Goal: Submit feedback/report problem: Submit feedback/report problem

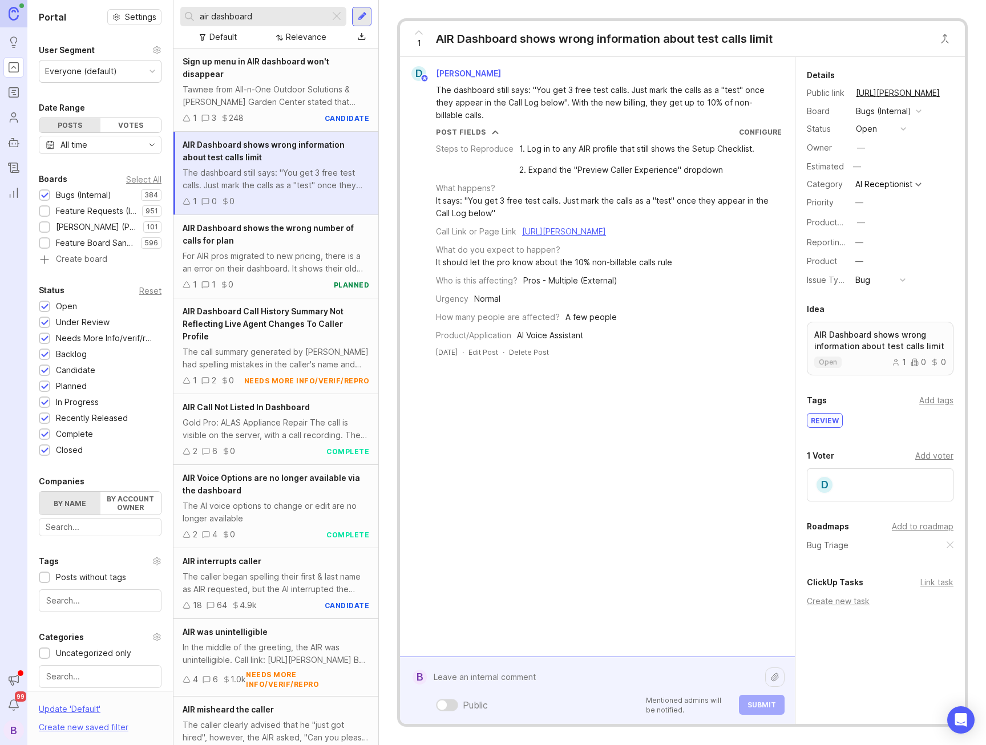
click at [518, 703] on div "Public Mentioned admins will be notified. Submit" at bounding box center [606, 690] width 358 height 48
click at [606, 230] on link "https://app.smith.ai/support/vr/14149/" at bounding box center [564, 231] width 84 height 10
click at [522, 696] on div "Public Mentioned admins will be notified. Submit" at bounding box center [606, 690] width 358 height 48
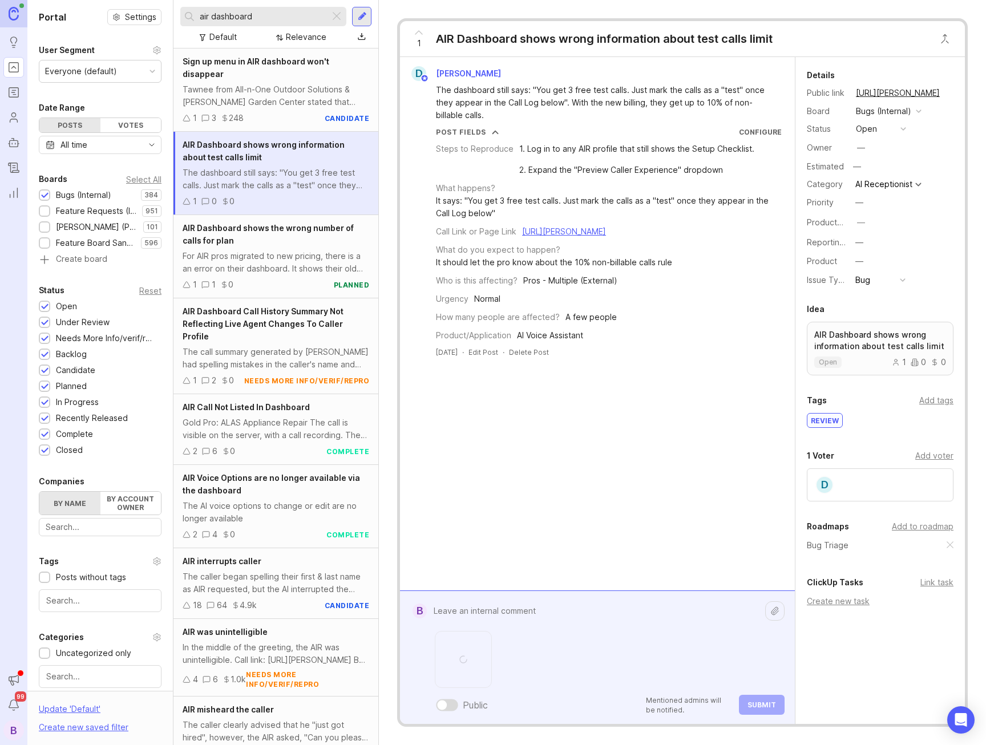
click at [519, 614] on textarea at bounding box center [596, 611] width 338 height 22
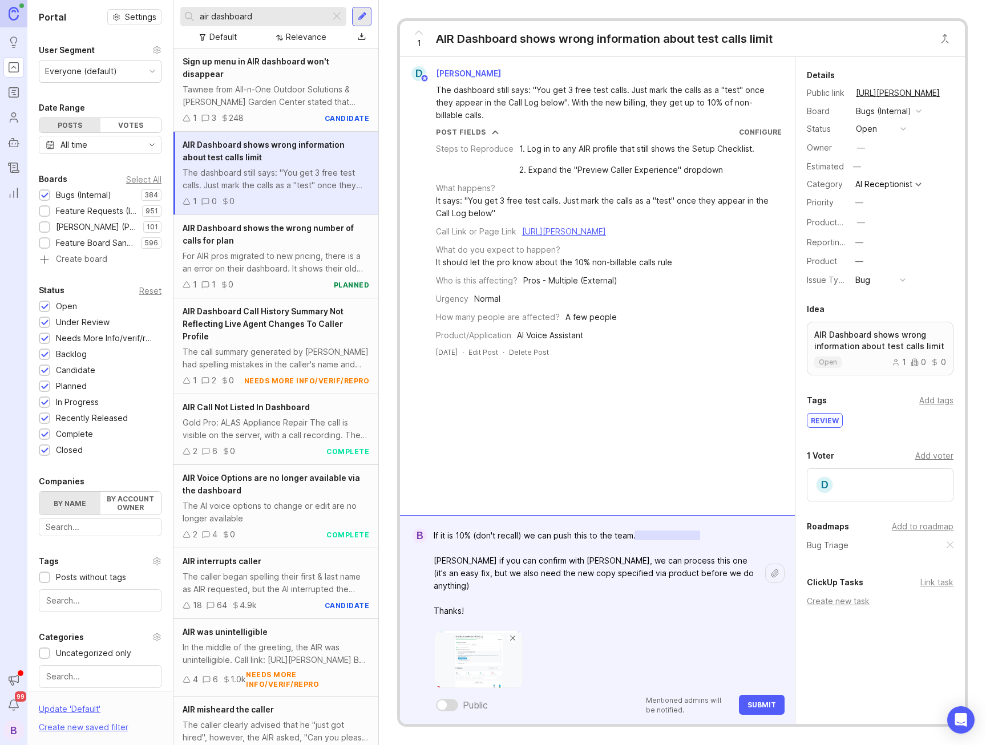
type textarea "If it is 10% (don't recall) we can push this to the team. Ysabelle Eugenio if y…"
click at [769, 699] on button "Submit" at bounding box center [762, 705] width 46 height 20
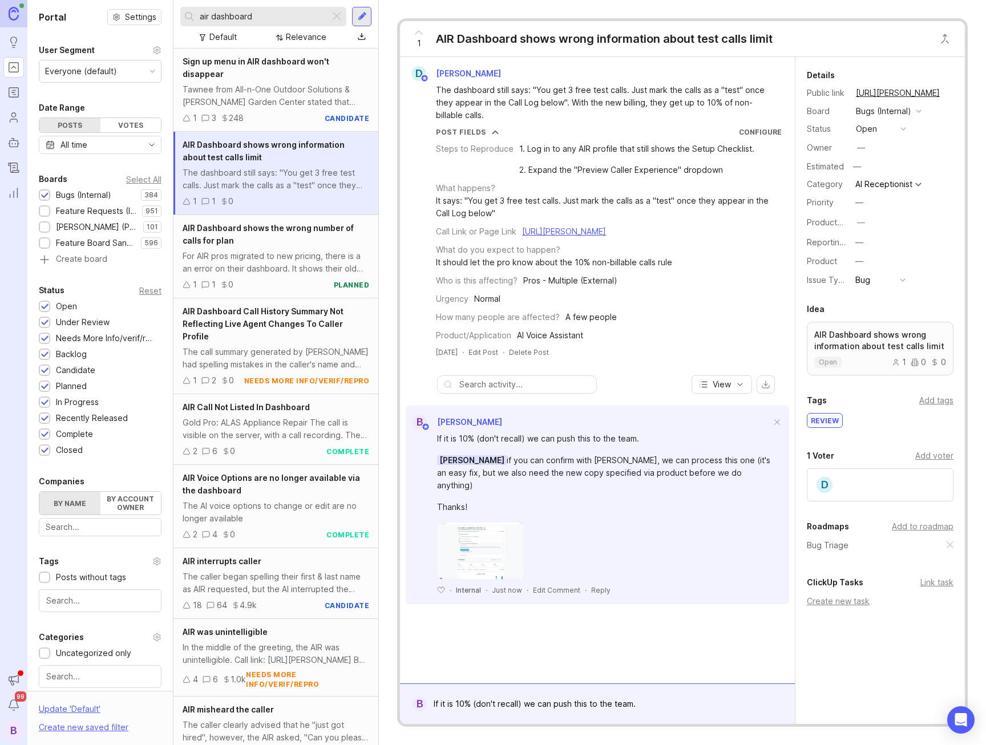
click at [658, 314] on div "How many people are affected? A few people" at bounding box center [609, 317] width 346 height 13
click at [260, 245] on div "AIR Dashboard shows the wrong number of calls for plan" at bounding box center [276, 234] width 187 height 25
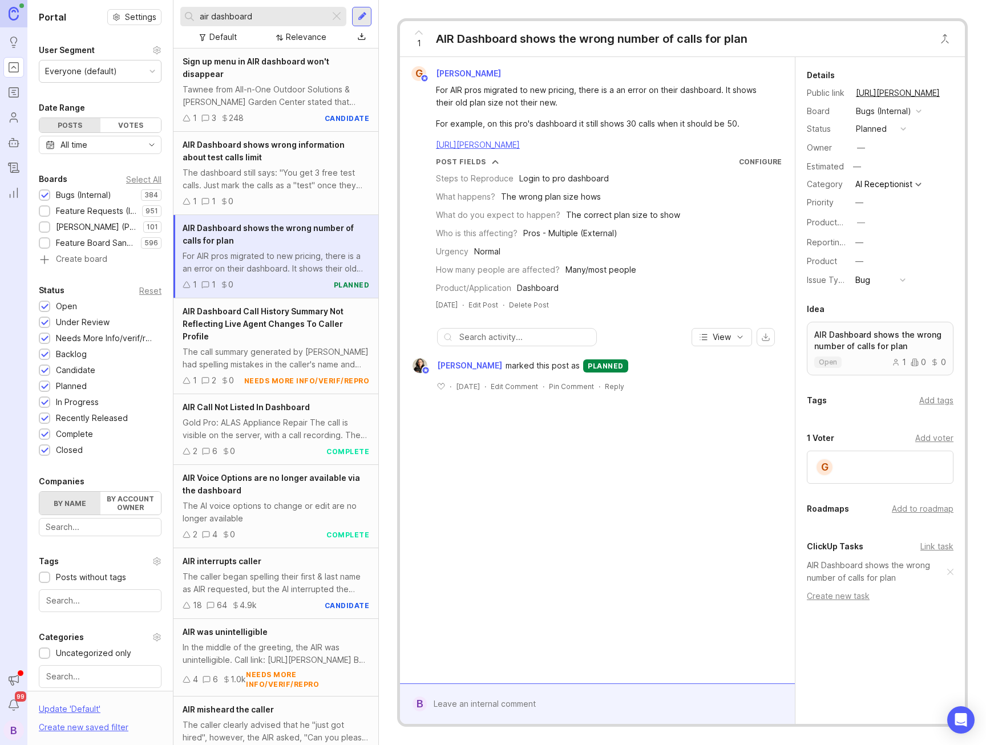
click at [270, 341] on div "AIR Dashboard Call History Summary Not Reflecting Live Agent Changes To Caller …" at bounding box center [276, 324] width 187 height 38
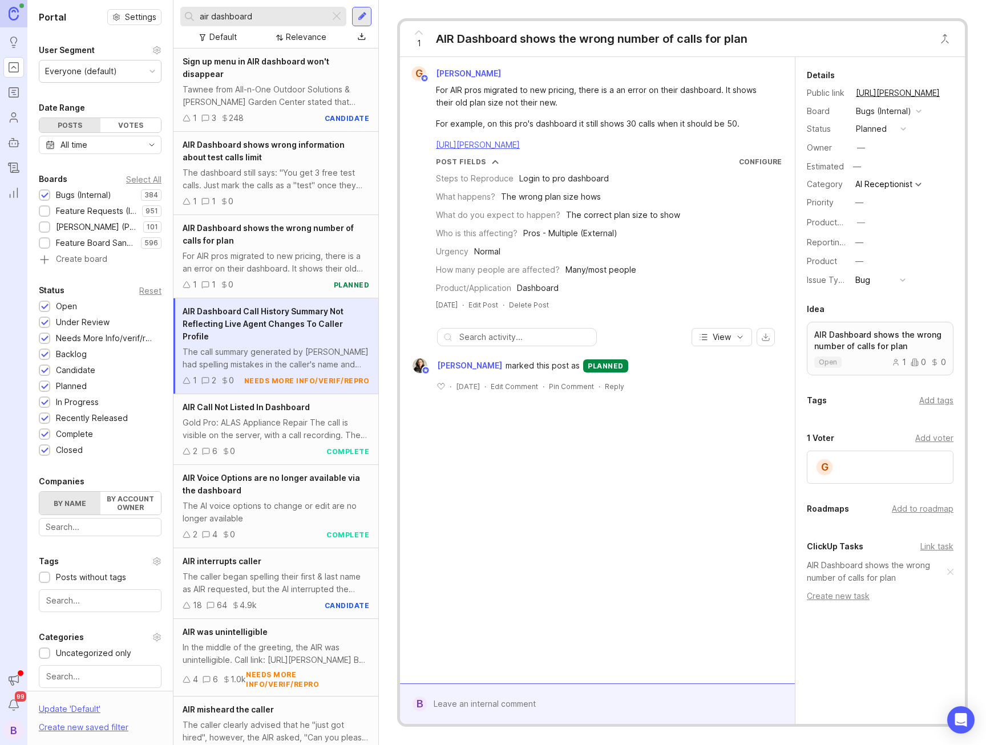
click at [253, 443] on div "AIR Call Not Listed In Dashboard Gold Pro: ALAS Appliance Repair The call is vi…" at bounding box center [275, 429] width 205 height 71
